Goal: Task Accomplishment & Management: Manage account settings

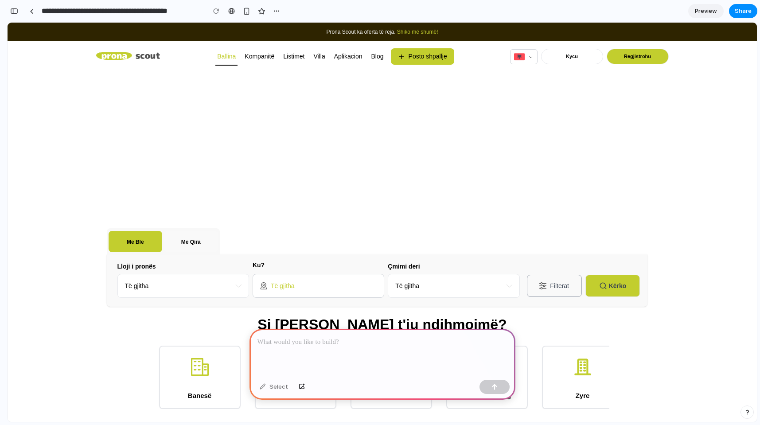
click at [310, 283] on div "Të gjitha" at bounding box center [318, 286] width 117 height 9
click at [341, 343] on p at bounding box center [383, 342] width 250 height 11
click at [542, 282] on button "Filterat" at bounding box center [554, 286] width 55 height 22
click at [492, 281] on div "Të gjitha" at bounding box center [454, 286] width 132 height 24
click at [339, 284] on div "Të gjitha" at bounding box center [318, 286] width 117 height 9
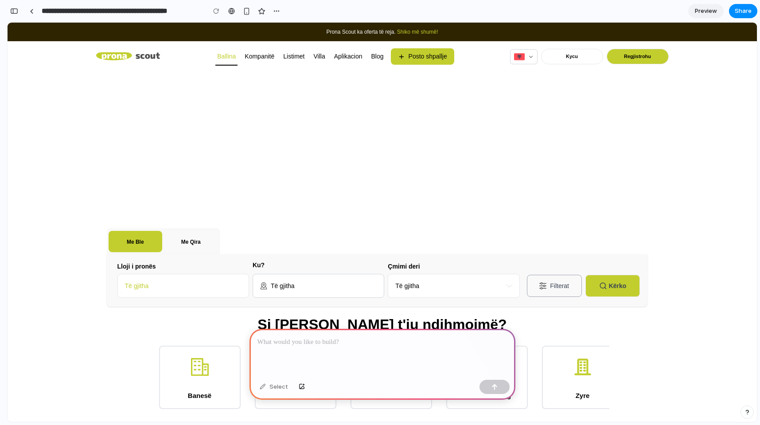
click at [152, 282] on div "Të gjitha" at bounding box center [184, 286] width 132 height 24
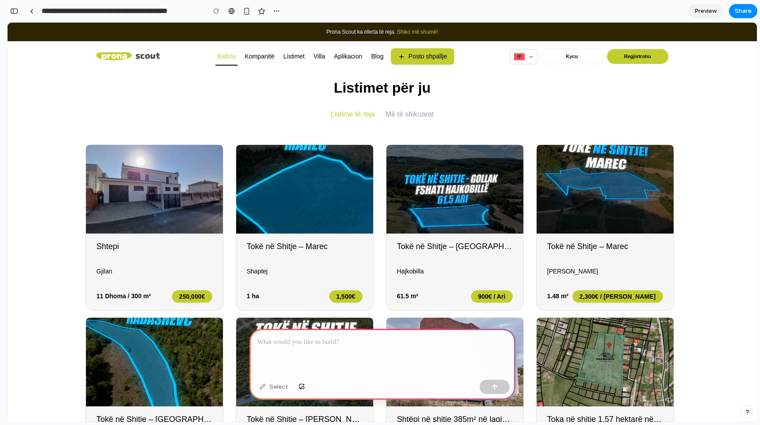
scroll to position [366, 0]
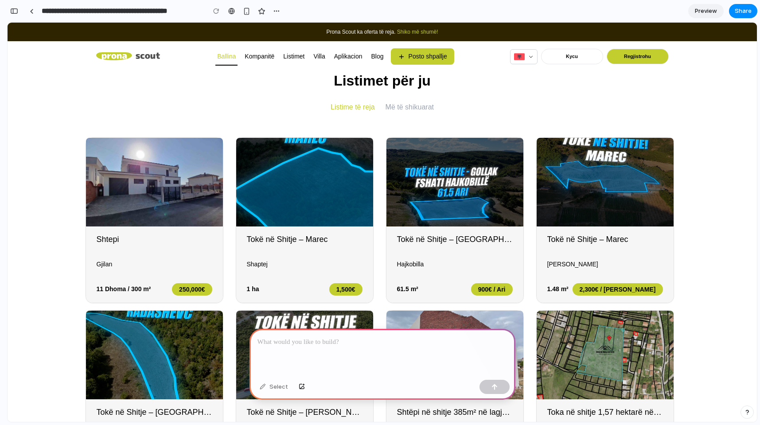
click at [270, 394] on div "Select" at bounding box center [383, 388] width 266 height 24
click at [305, 337] on p at bounding box center [383, 342] width 250 height 11
click at [490, 384] on button "button" at bounding box center [495, 387] width 30 height 14
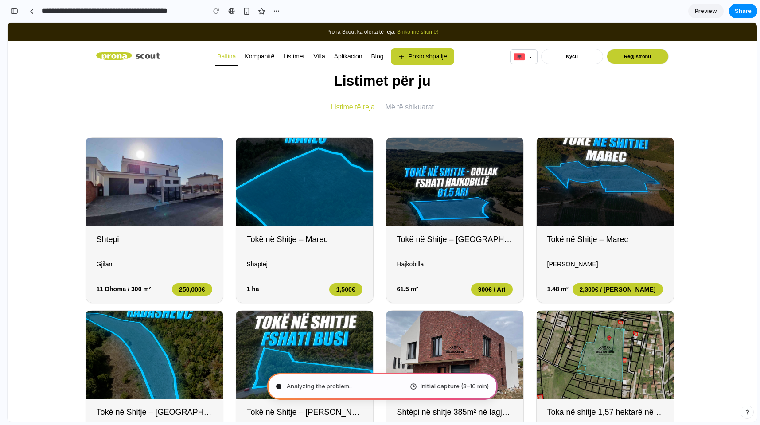
type input "**********"
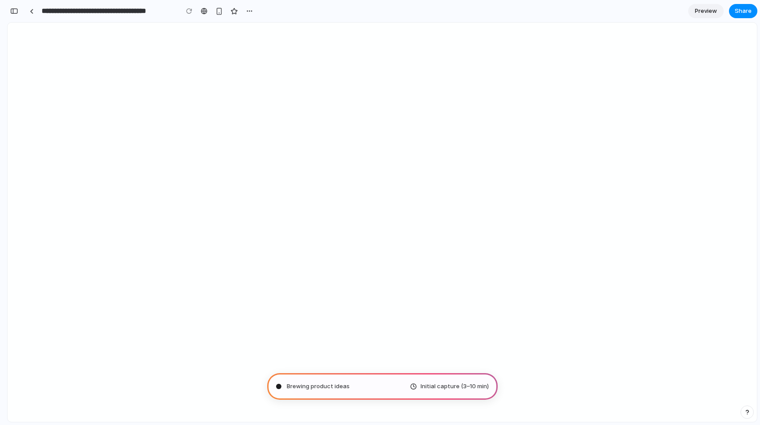
scroll to position [0, 0]
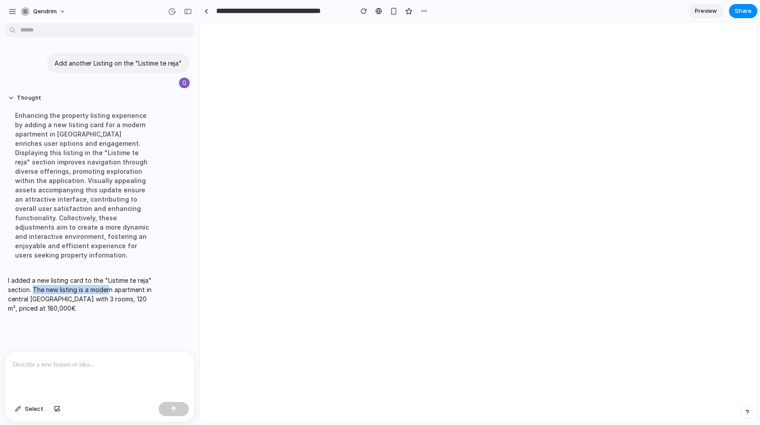
drag, startPoint x: 35, startPoint y: 293, endPoint x: 113, endPoint y: 292, distance: 78.5
click at [112, 292] on p "I added a new listing card to the "Listime te reja" section. The new listing is…" at bounding box center [82, 294] width 148 height 37
click at [113, 292] on p "I added a new listing card to the "Listime te reja" section. The new listing is…" at bounding box center [82, 294] width 148 height 37
click at [123, 351] on div "Select" at bounding box center [99, 386] width 191 height 71
click at [30, 411] on span "Select" at bounding box center [34, 409] width 19 height 9
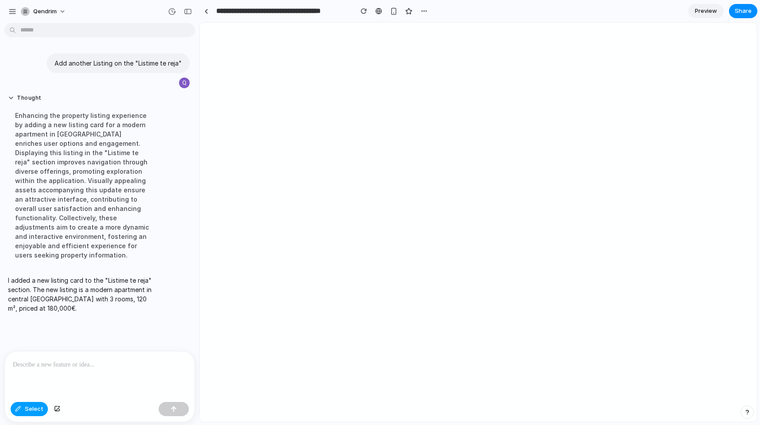
click at [21, 411] on button "Select" at bounding box center [29, 409] width 37 height 14
click at [423, 10] on div "button" at bounding box center [424, 11] width 7 height 7
click at [372, 2] on div "Duplicate Delete" at bounding box center [380, 212] width 760 height 425
click at [114, 360] on p at bounding box center [100, 365] width 174 height 11
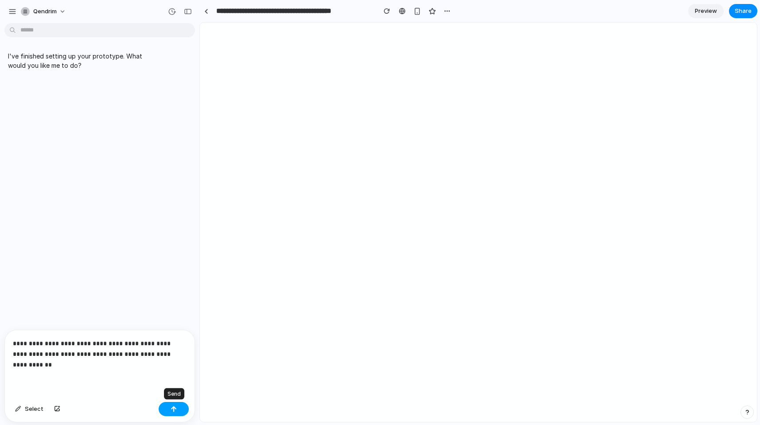
click at [180, 408] on button "button" at bounding box center [174, 409] width 30 height 14
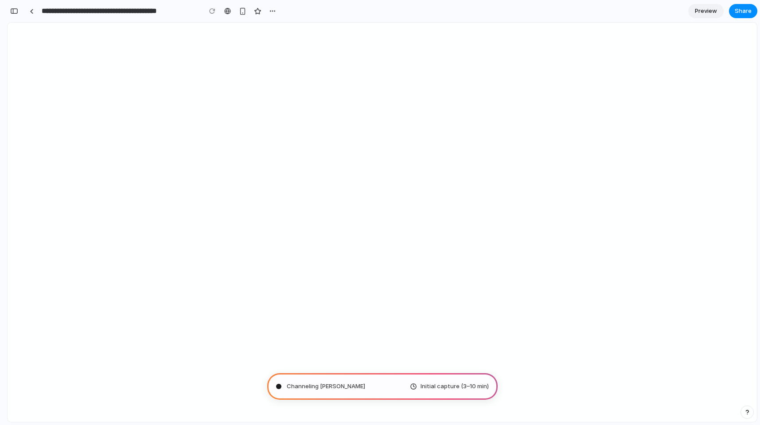
type input "**********"
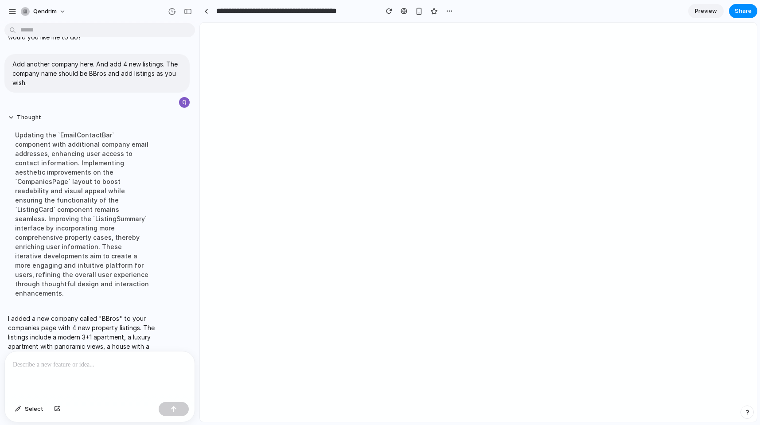
click at [110, 360] on p at bounding box center [100, 365] width 174 height 11
click at [200, 215] on iframe at bounding box center [478, 223] width 557 height 400
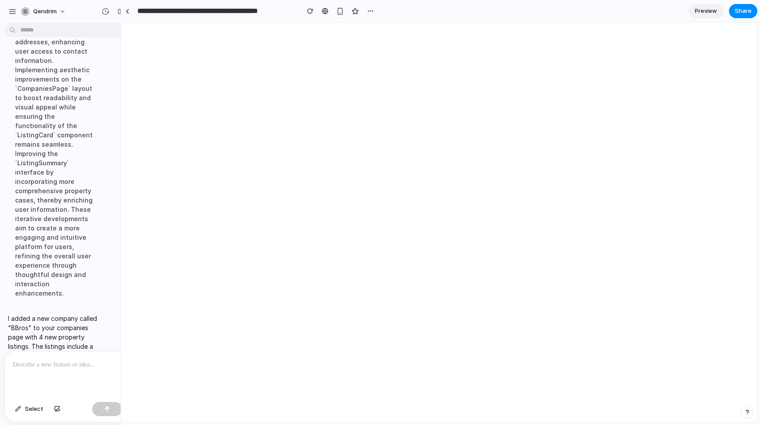
scroll to position [187, 0]
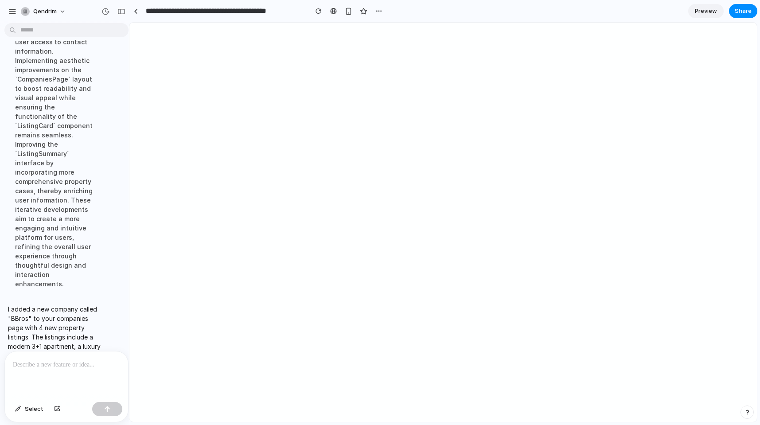
drag, startPoint x: 199, startPoint y: 215, endPoint x: 129, endPoint y: 220, distance: 70.3
click at [79, 361] on p at bounding box center [66, 365] width 107 height 11
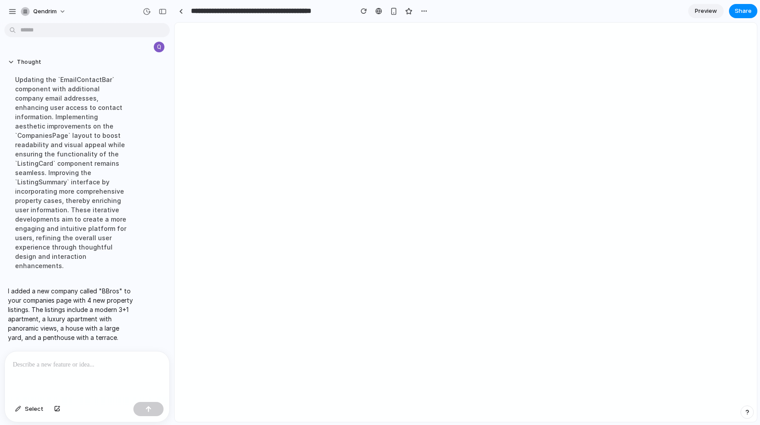
scroll to position [66, 0]
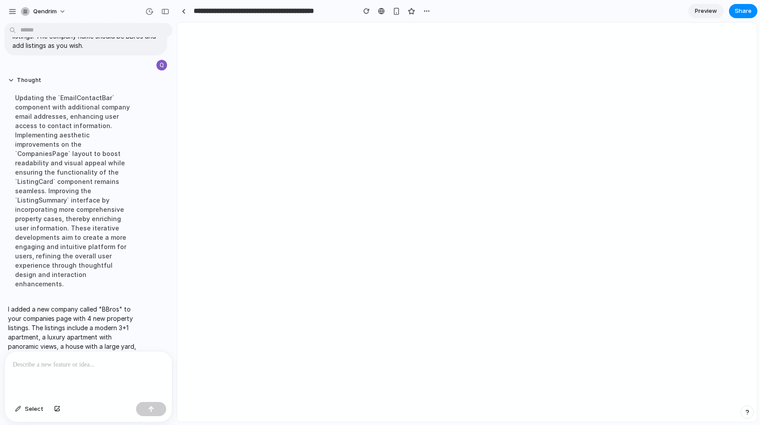
drag, startPoint x: 132, startPoint y: 139, endPoint x: 175, endPoint y: 135, distance: 42.8
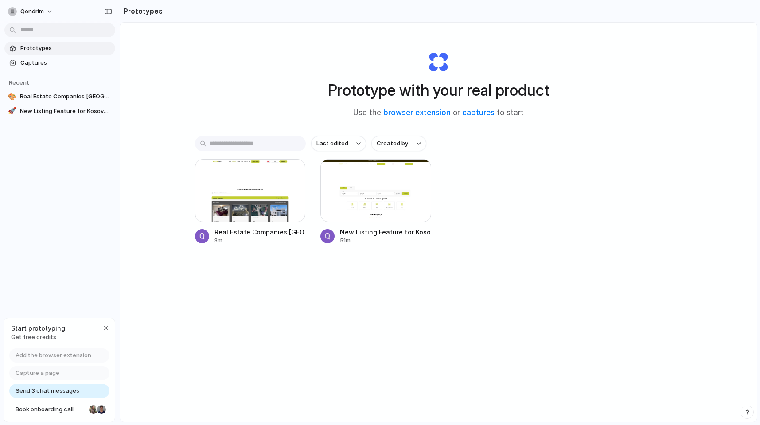
click at [50, 393] on span "Send 3 chat messages" at bounding box center [48, 391] width 64 height 9
click at [69, 394] on span "Send 3 chat messages" at bounding box center [48, 391] width 64 height 9
click at [39, 97] on span "Real Estate Companies [GEOGRAPHIC_DATA] - BBros Listings" at bounding box center [66, 96] width 92 height 9
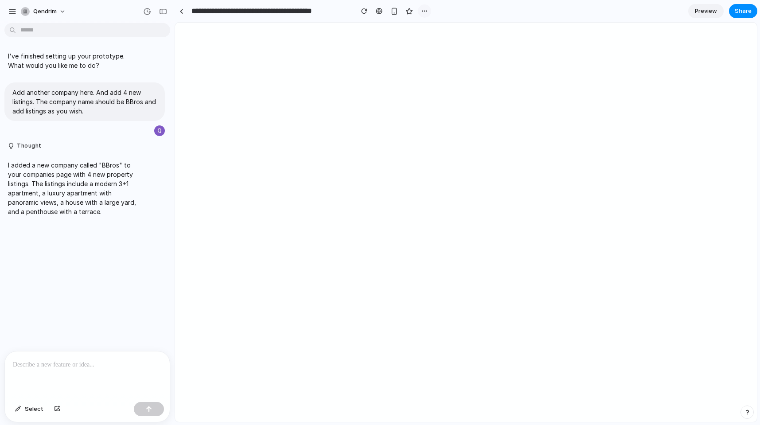
click at [424, 10] on div "button" at bounding box center [424, 11] width 7 height 7
click at [424, 10] on div "Duplicate Delete" at bounding box center [380, 212] width 760 height 425
click at [92, 362] on p at bounding box center [87, 365] width 149 height 11
click at [12, 9] on div "button" at bounding box center [12, 12] width 8 height 8
click at [163, 289] on div "I've finished setting up your prototype. What would you like me to do? Add anot…" at bounding box center [84, 189] width 169 height 325
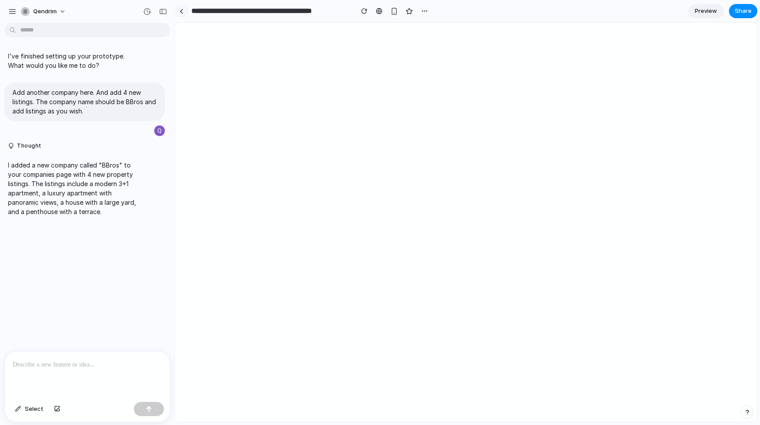
click at [180, 15] on link at bounding box center [181, 10] width 13 height 13
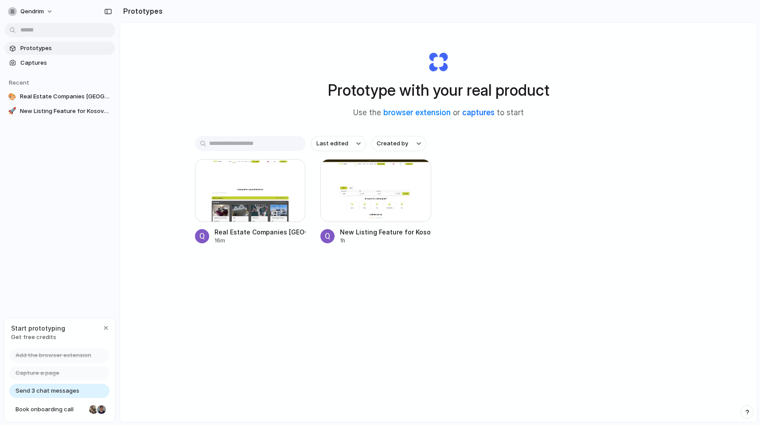
click at [482, 113] on link "captures" at bounding box center [478, 112] width 32 height 9
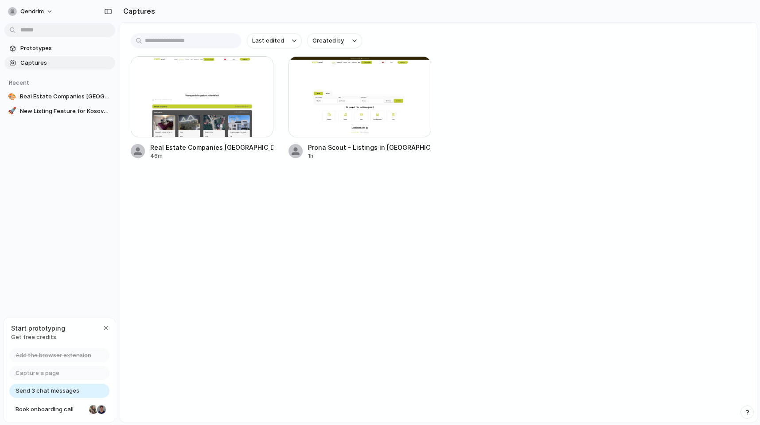
click at [42, 63] on span "Captures" at bounding box center [65, 63] width 91 height 9
click at [55, 390] on span "Send 3 chat messages" at bounding box center [48, 391] width 64 height 9
click at [46, 12] on button "qendrim" at bounding box center [30, 11] width 53 height 14
click at [45, 31] on li "Settings" at bounding box center [43, 31] width 74 height 14
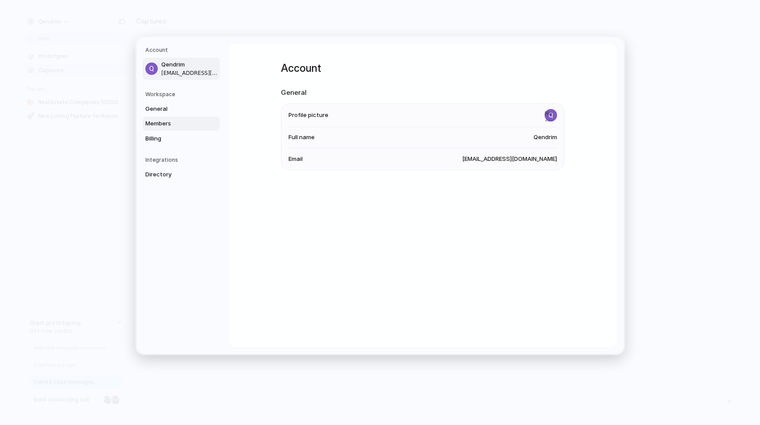
click at [176, 121] on span "Members" at bounding box center [173, 123] width 57 height 9
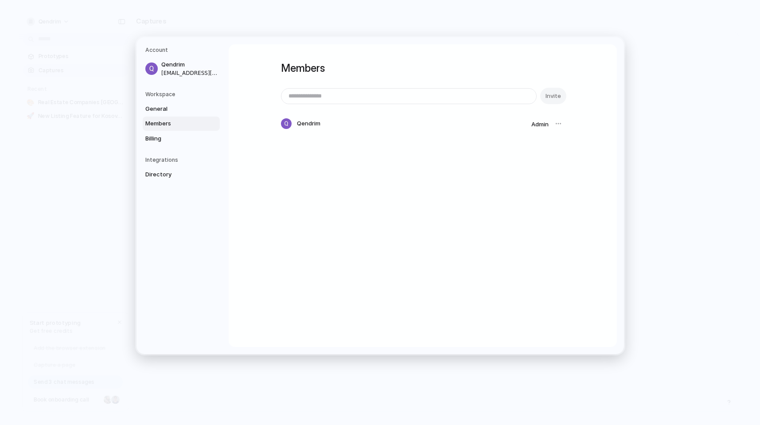
click at [165, 117] on link "Members" at bounding box center [181, 124] width 77 height 14
click at [165, 111] on span "General" at bounding box center [173, 108] width 57 height 9
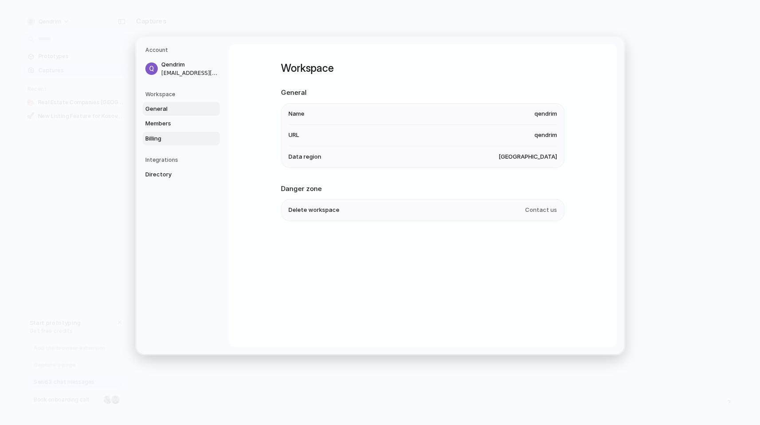
click at [166, 139] on span "Billing" at bounding box center [173, 138] width 57 height 9
